Goal: Task Accomplishment & Management: Use online tool/utility

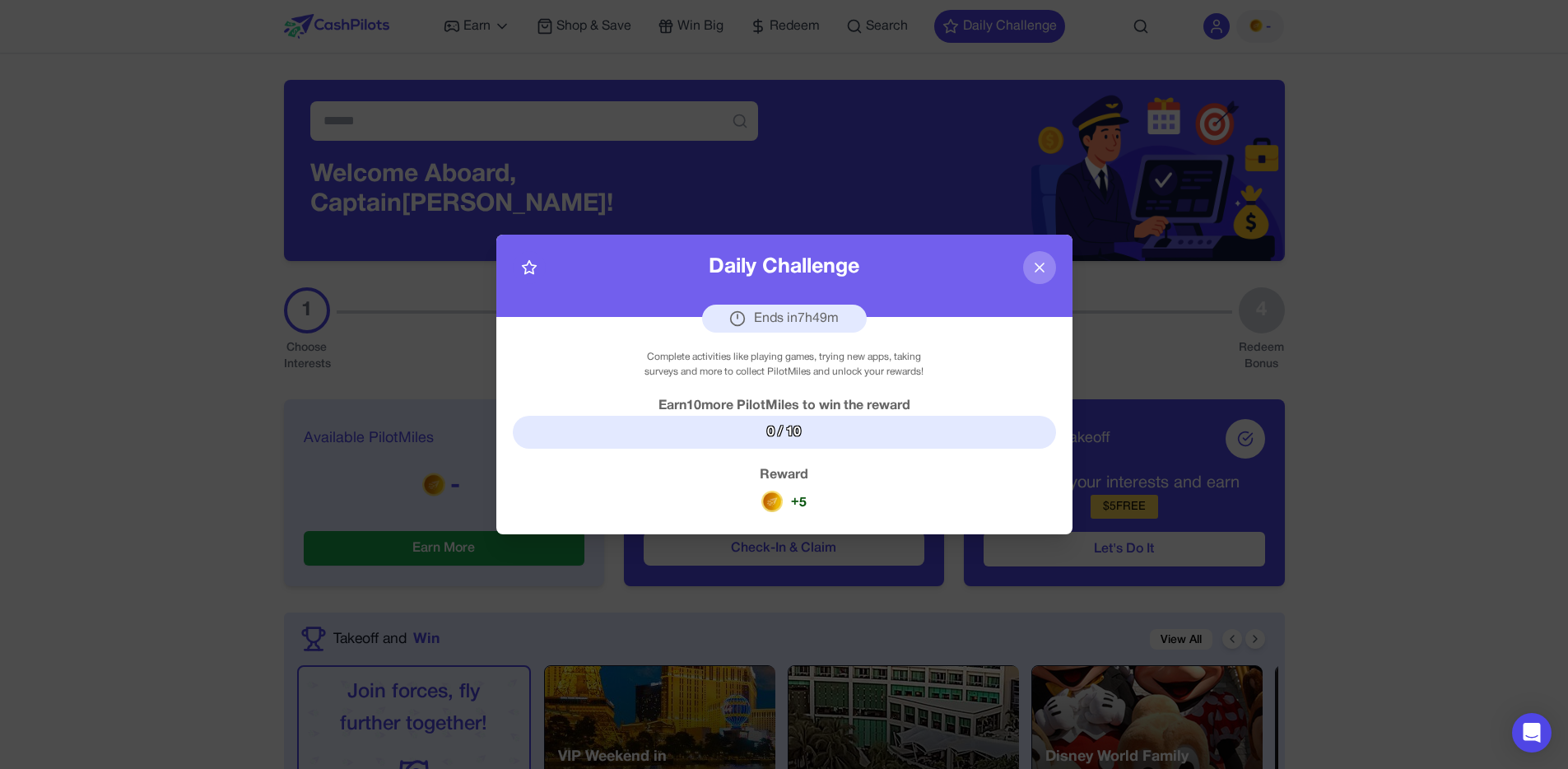
click at [1042, 268] on icon at bounding box center [1039, 267] width 16 height 16
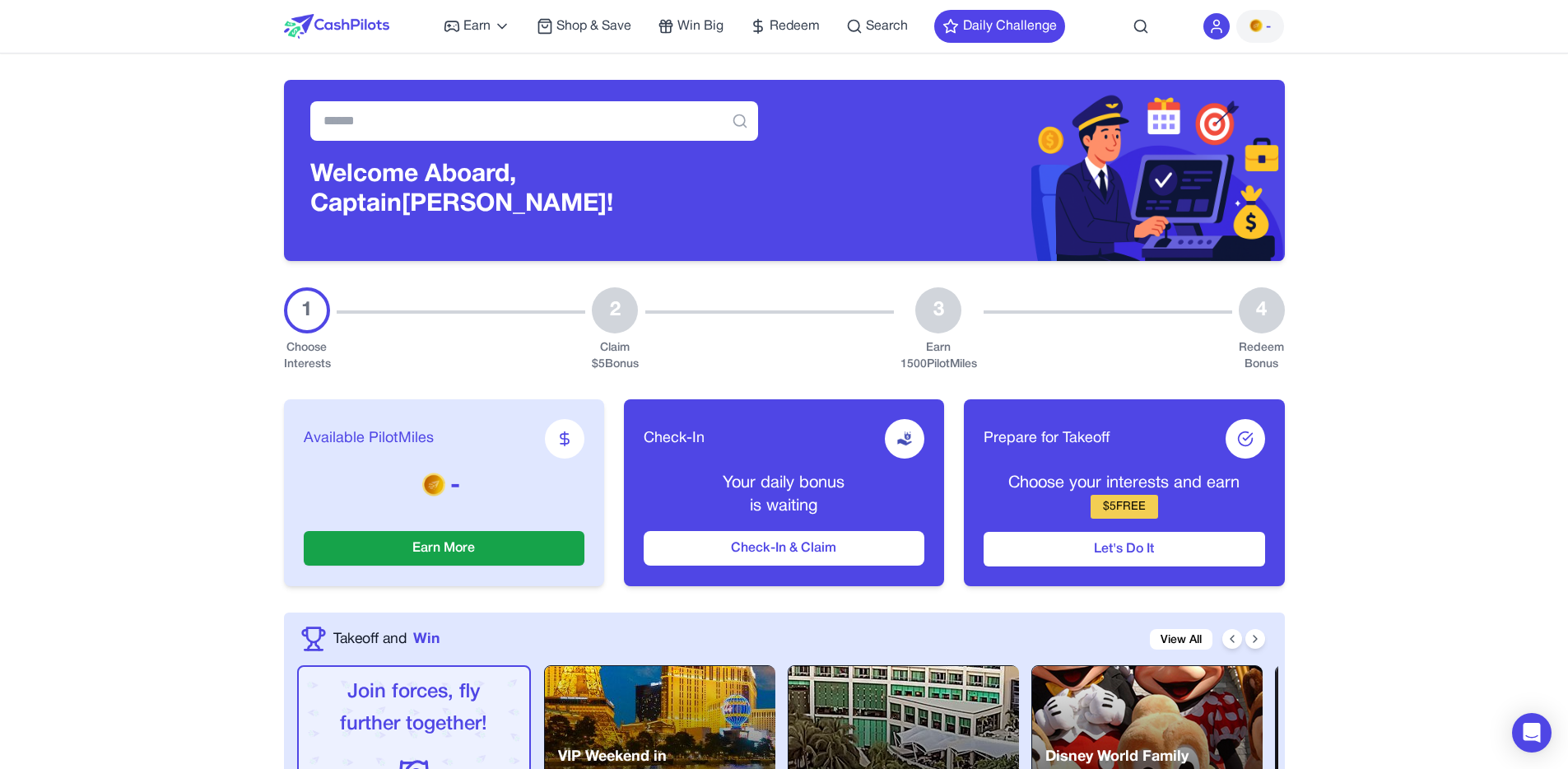
click at [1253, 31] on img at bounding box center [1256, 25] width 13 height 13
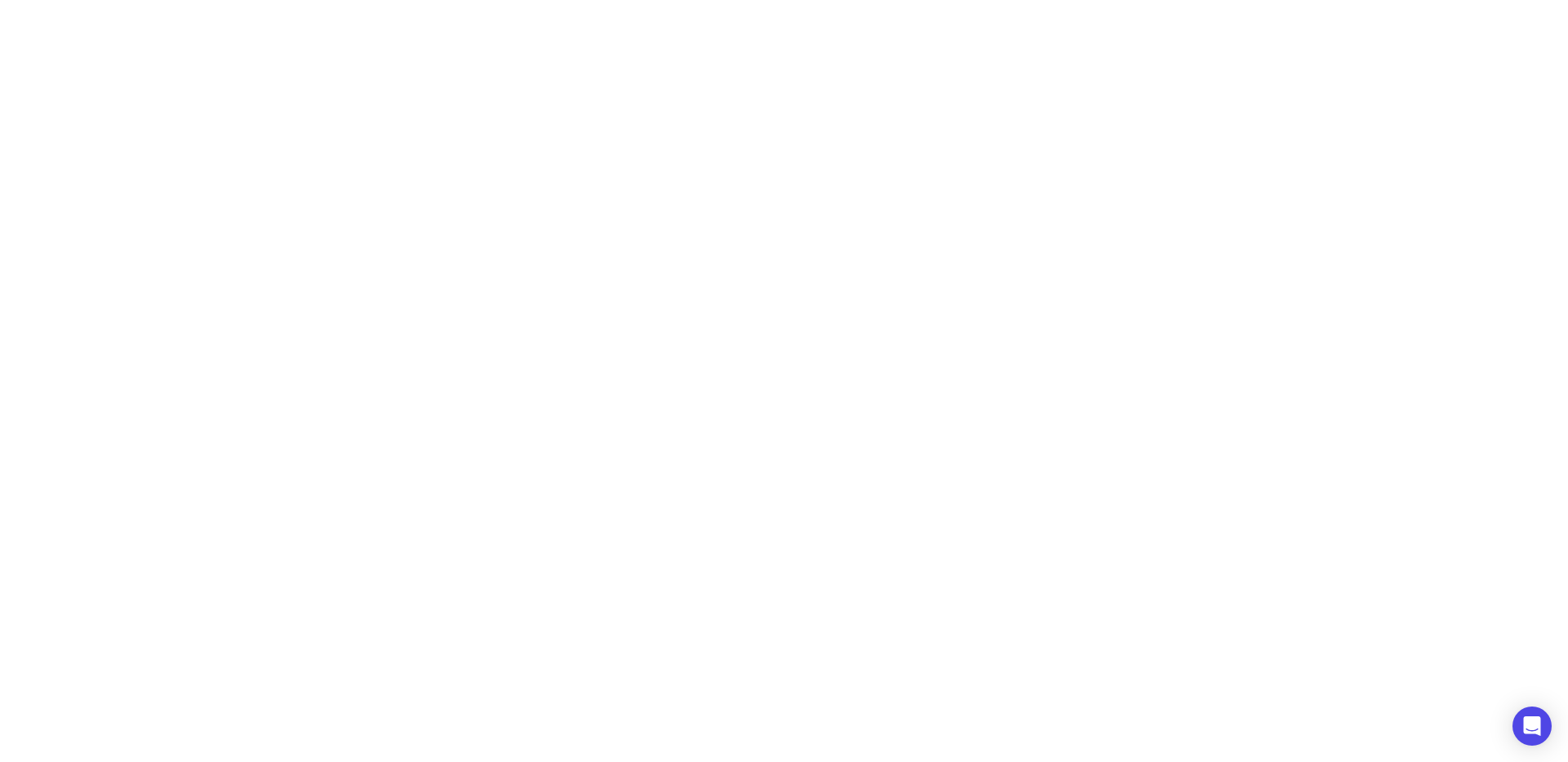
click at [1190, 0] on html "Earn Play Games Enjoy fun games and earn Try New App Test new app for rewards T…" at bounding box center [784, 0] width 1568 height 0
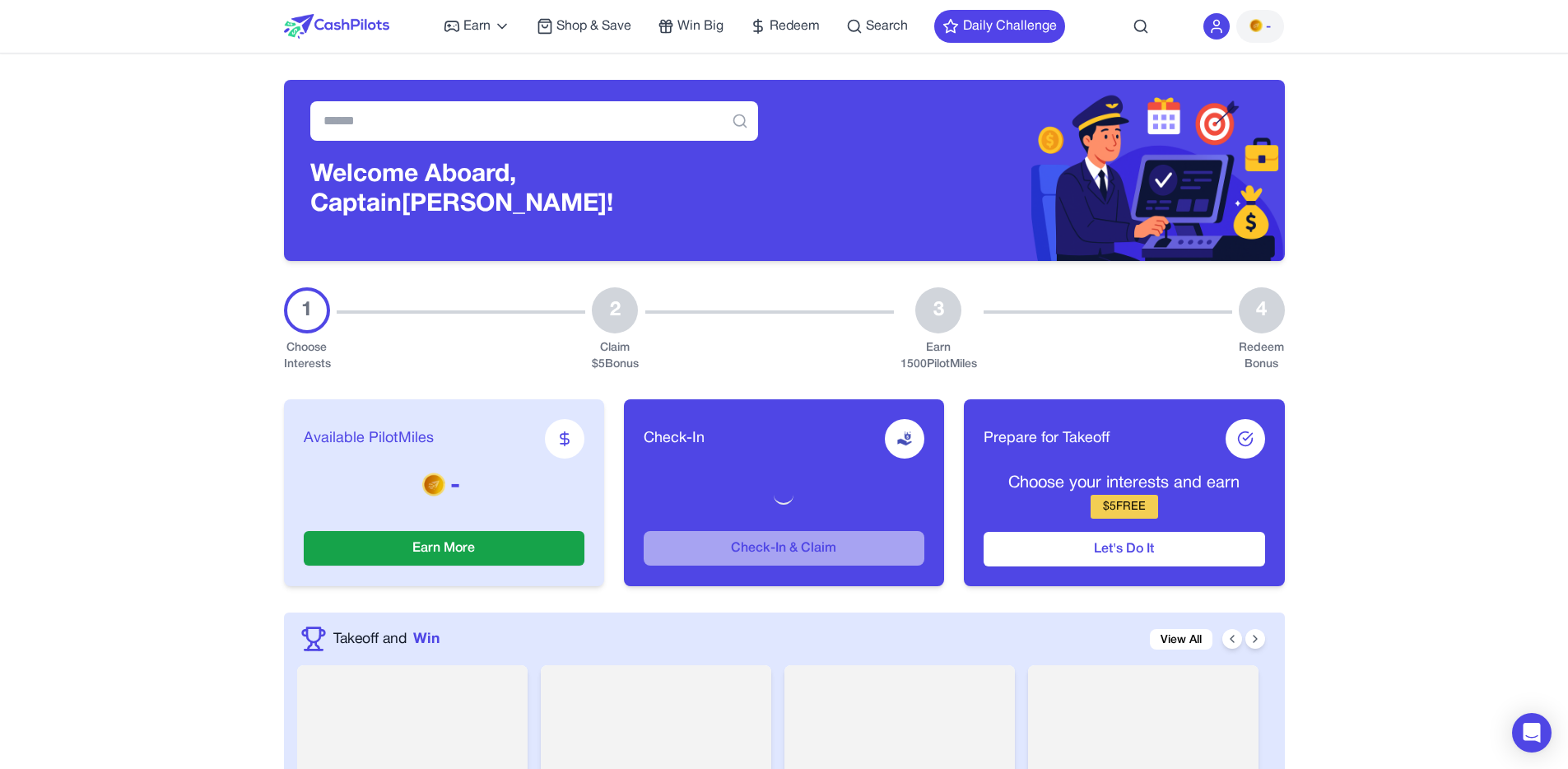
click at [1234, 24] on div "-" at bounding box center [1244, 26] width 81 height 33
click at [1222, 23] on icon at bounding box center [1216, 26] width 16 height 16
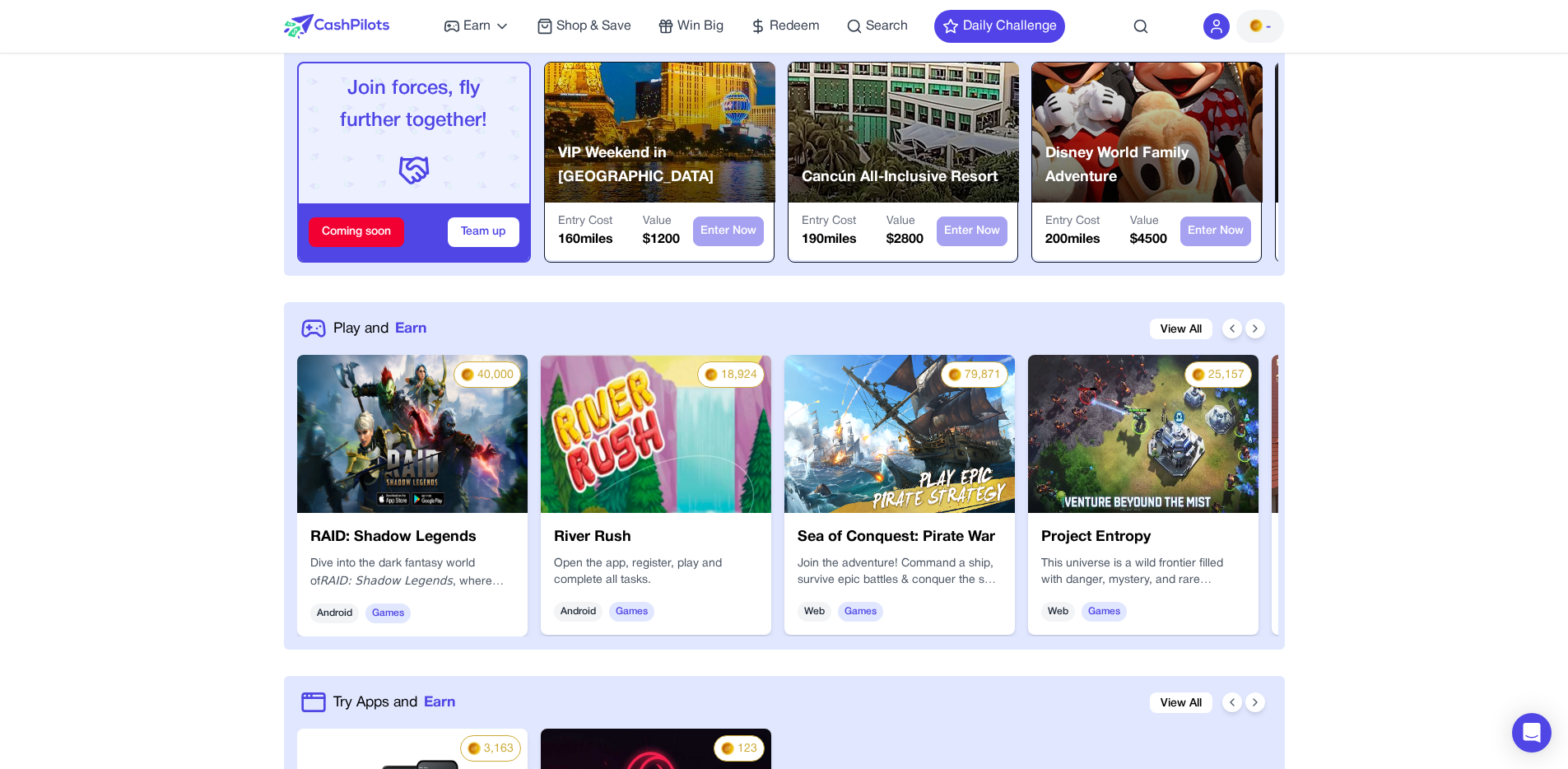
scroll to position [604, 0]
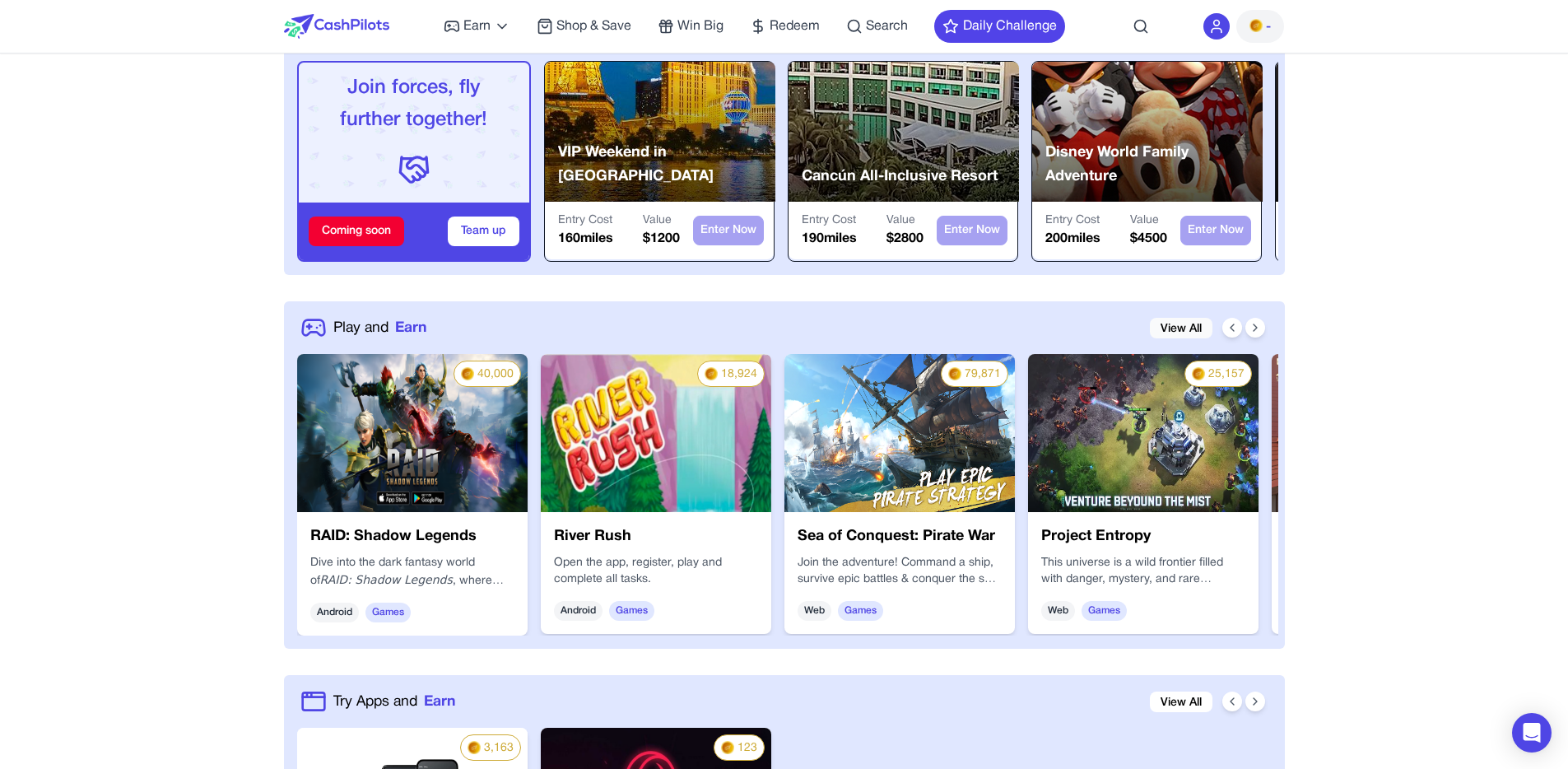
click at [1192, 325] on link "View All" at bounding box center [1181, 328] width 63 height 21
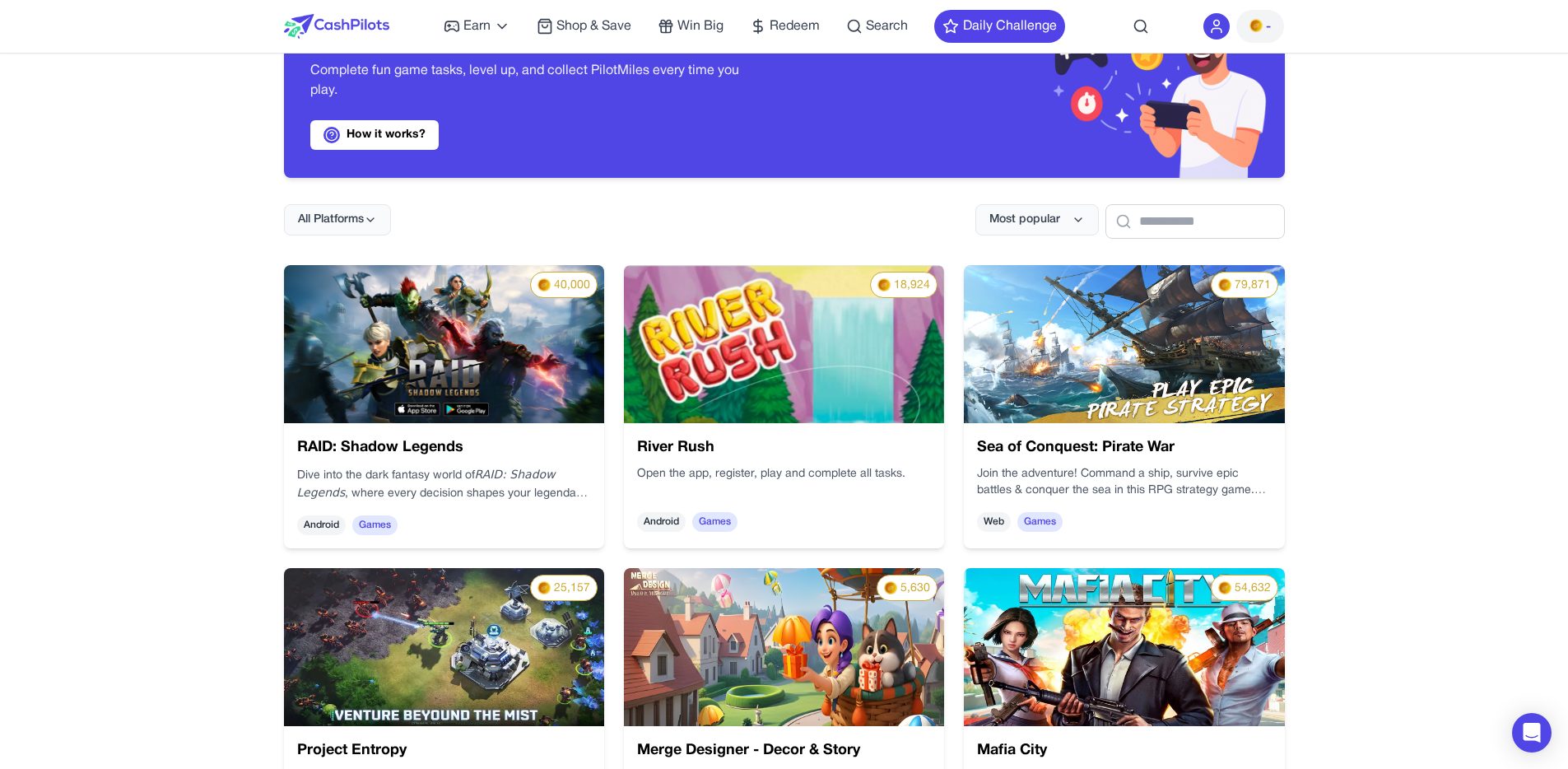
scroll to position [83, 0]
click at [371, 215] on icon at bounding box center [371, 221] width 13 height 13
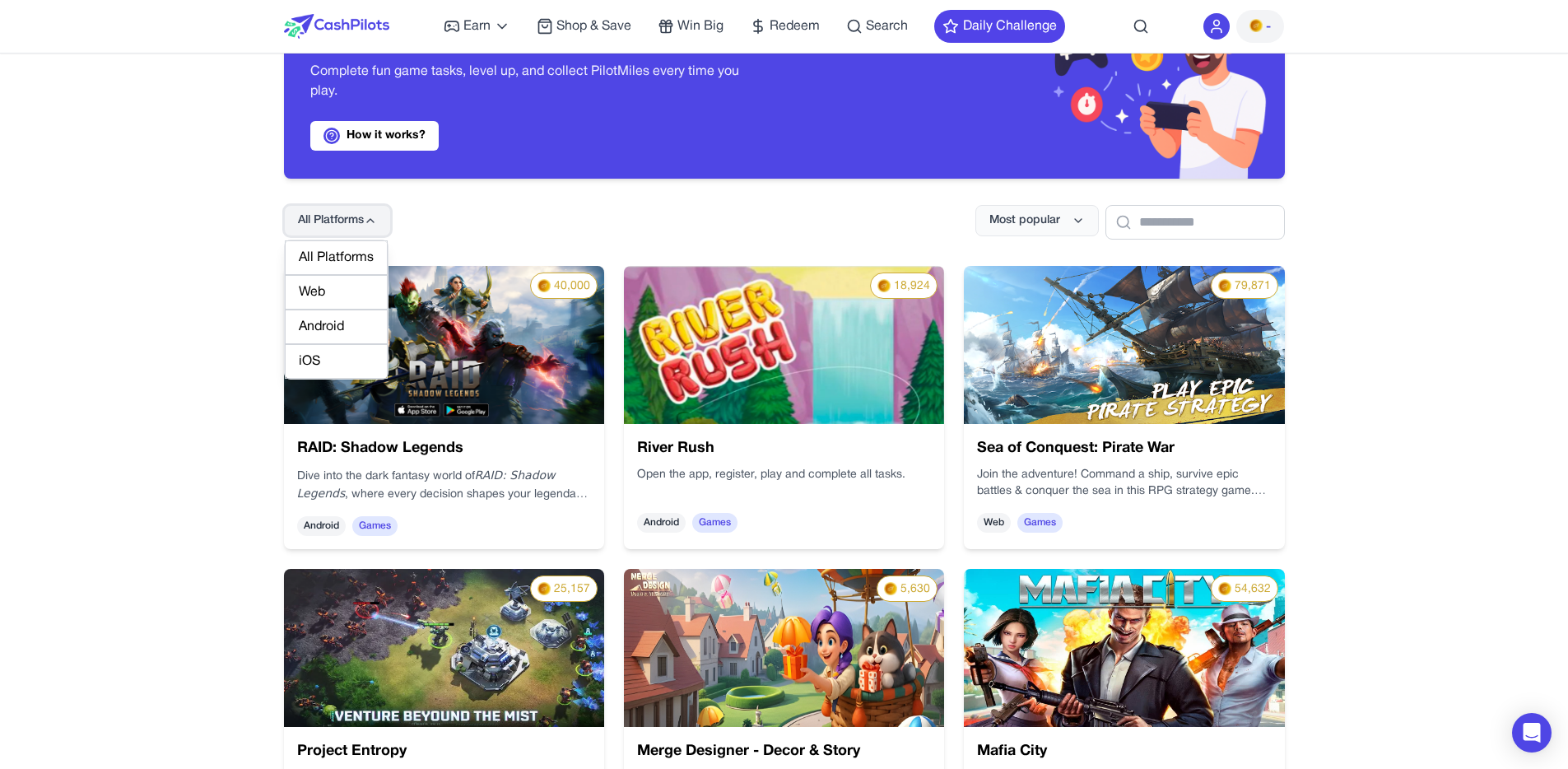
click at [371, 215] on icon at bounding box center [371, 221] width 13 height 13
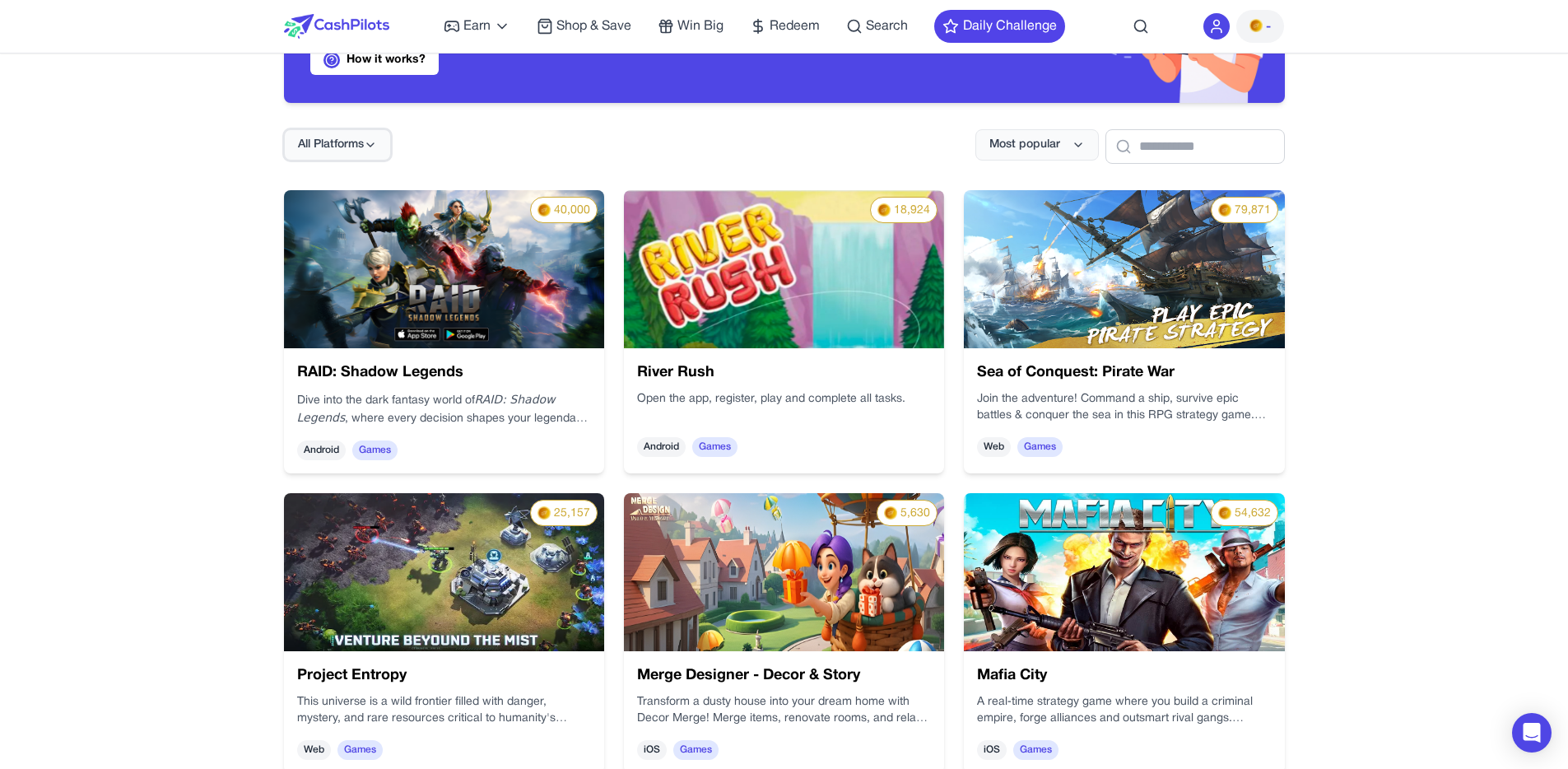
scroll to position [336, 0]
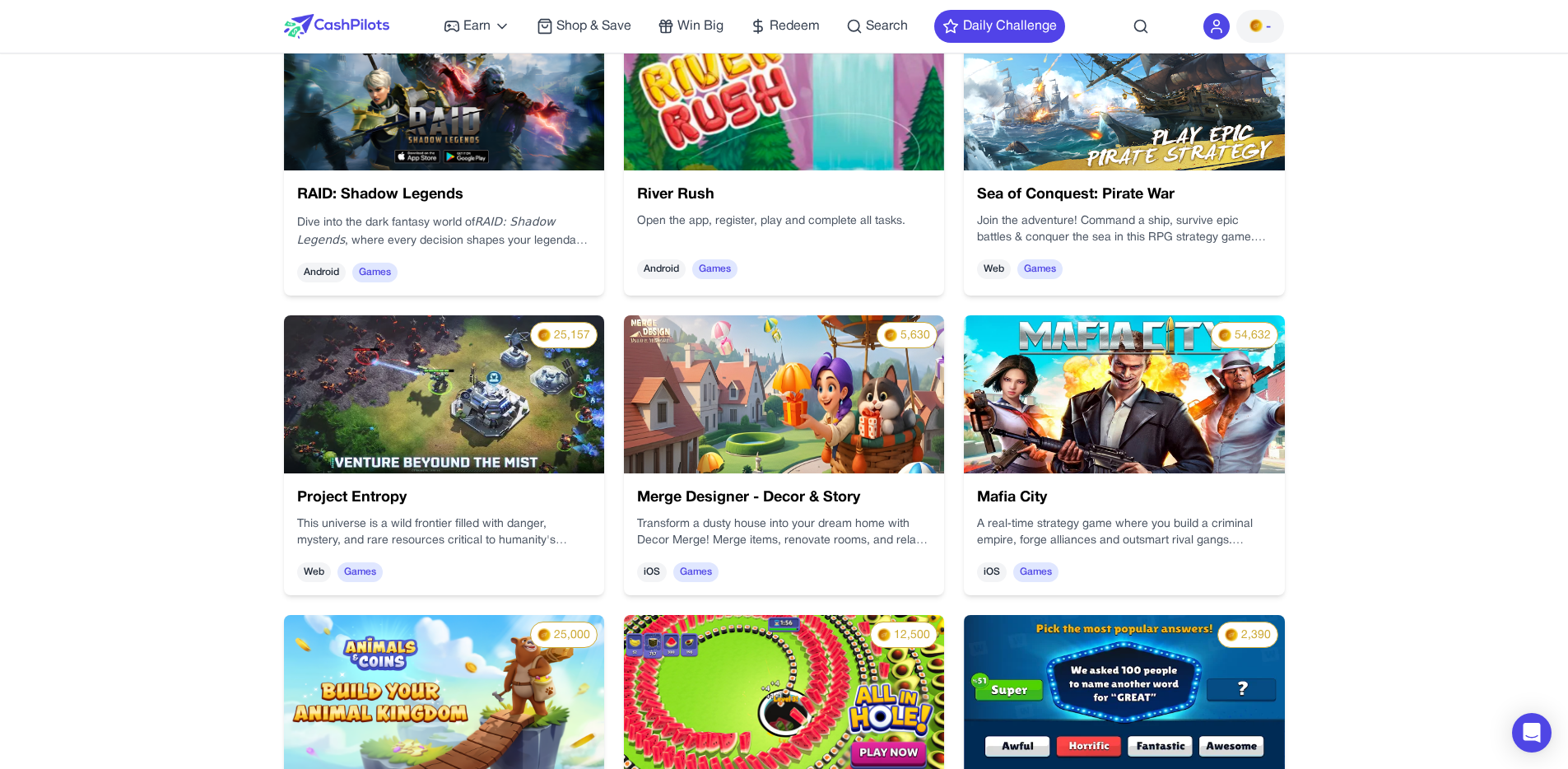
click at [1048, 452] on img at bounding box center [1124, 394] width 321 height 158
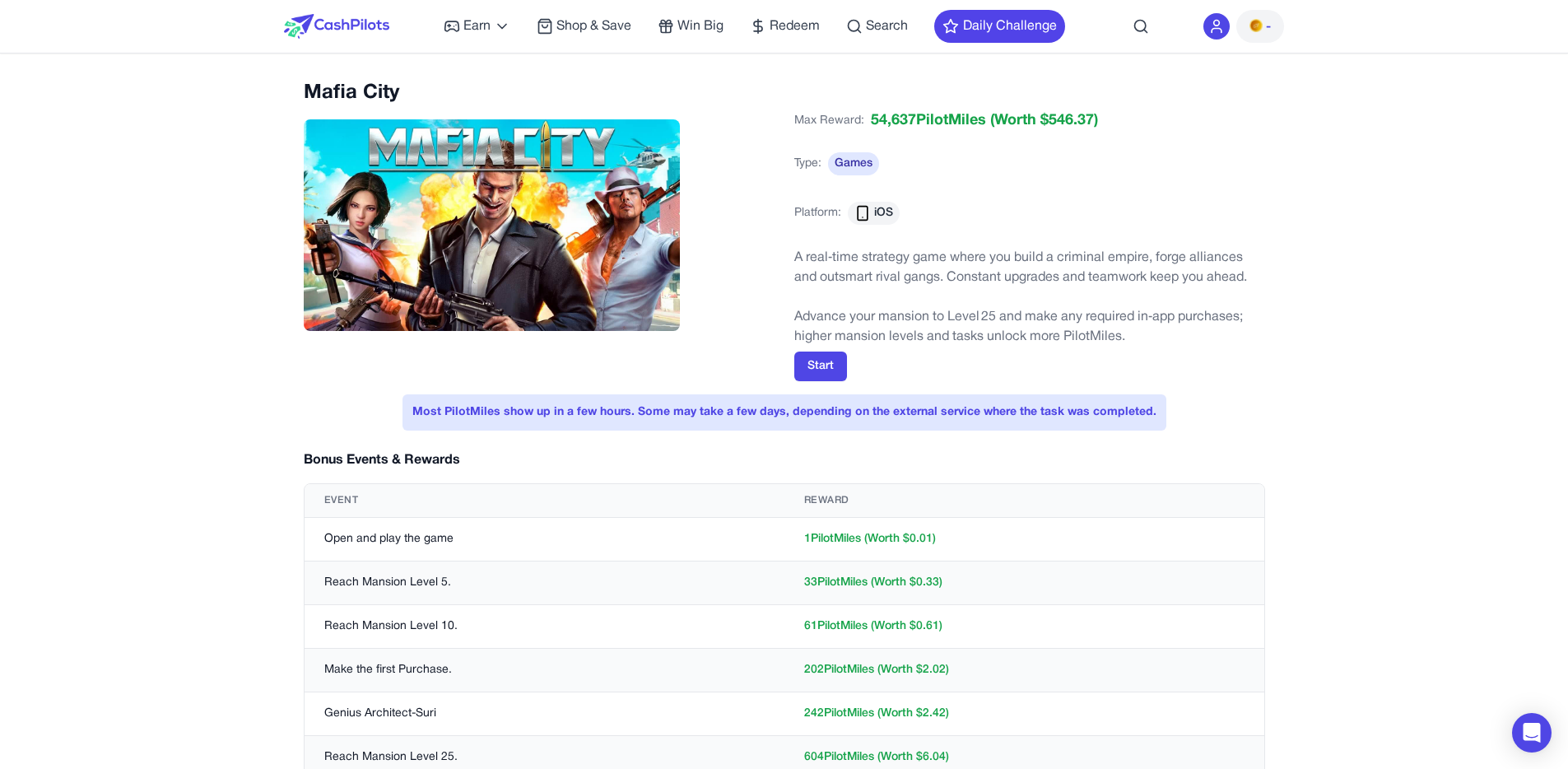
click at [355, 15] on img at bounding box center [337, 25] width 105 height 25
